Goal: Navigation & Orientation: Find specific page/section

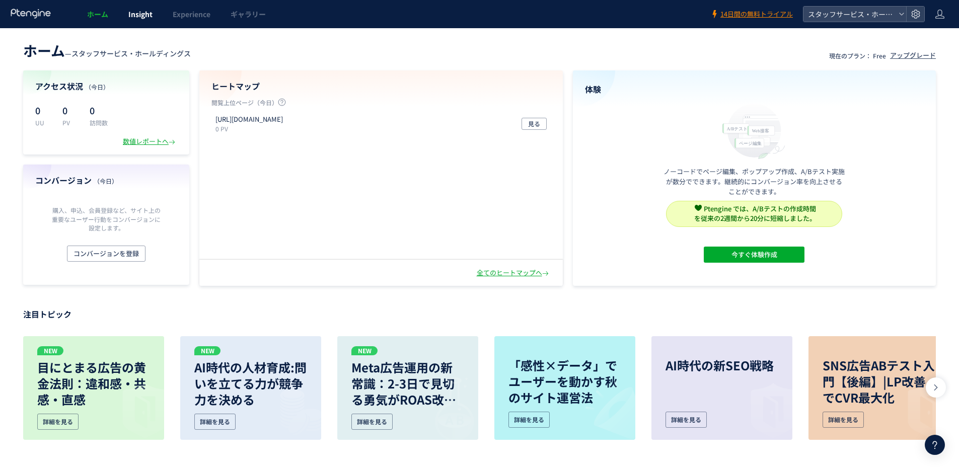
click at [139, 18] on span "Insight" at bounding box center [140, 14] width 24 height 10
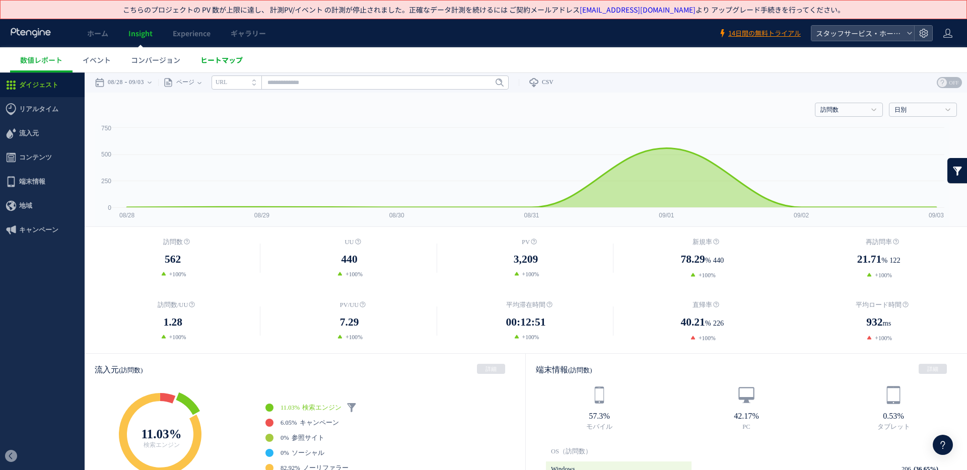
click at [196, 55] on link "ヒートマップ" at bounding box center [221, 59] width 62 height 25
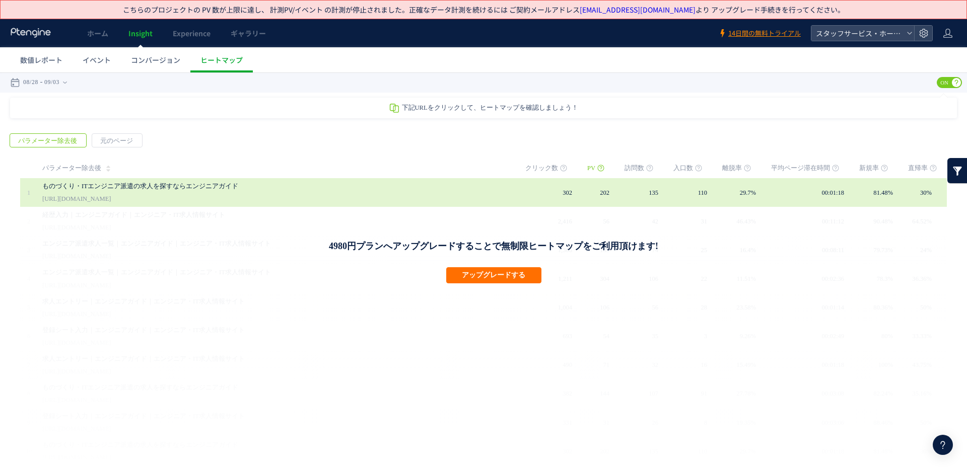
click at [259, 203] on div "ものづくり・ITエンジニア派遣の求人を探すならエンジニアガイド [URL][DOMAIN_NAME]" at bounding box center [276, 192] width 469 height 29
